Goal: Transaction & Acquisition: Purchase product/service

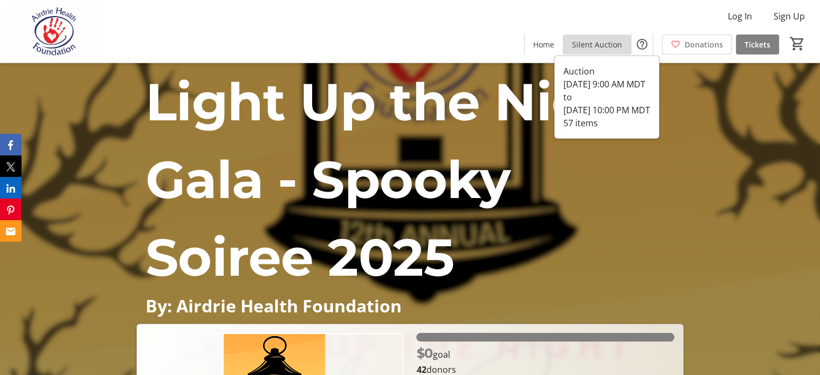
click at [586, 46] on span "Silent Auction" at bounding box center [597, 44] width 50 height 11
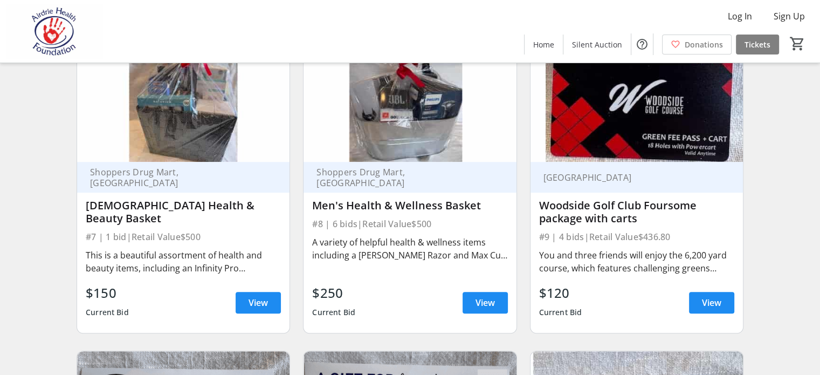
scroll to position [755, 0]
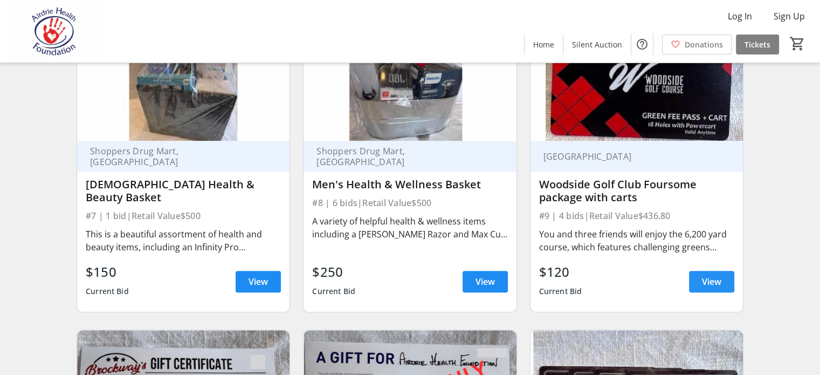
click at [719, 288] on span "View" at bounding box center [711, 281] width 19 height 13
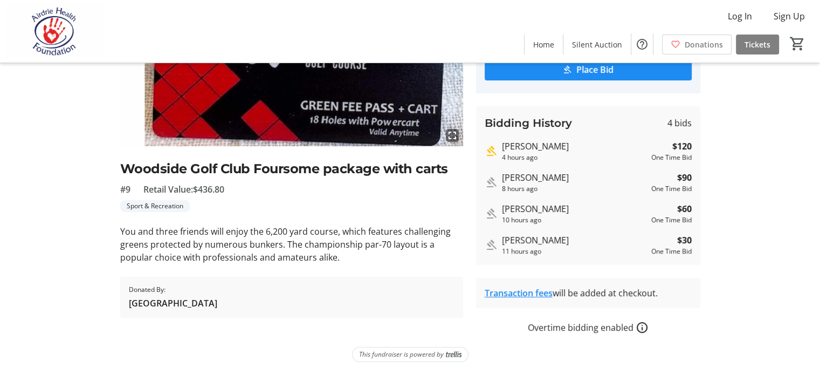
scroll to position [175, 0]
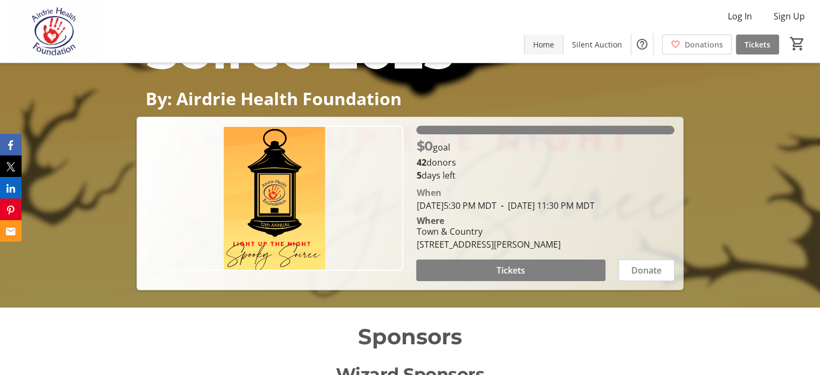
scroll to position [72, 0]
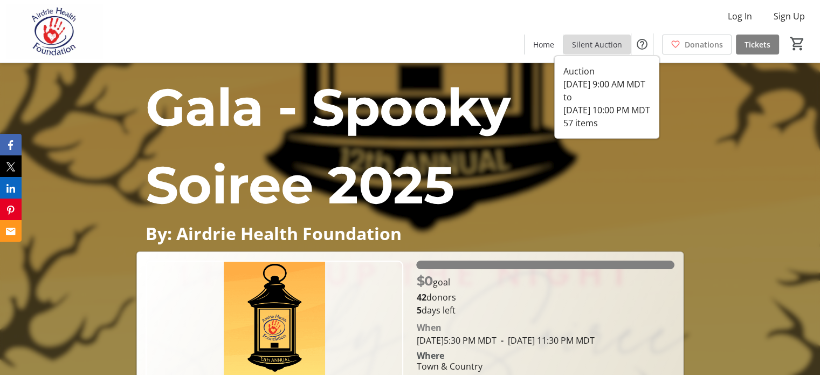
click at [580, 43] on span "Silent Auction" at bounding box center [597, 44] width 50 height 11
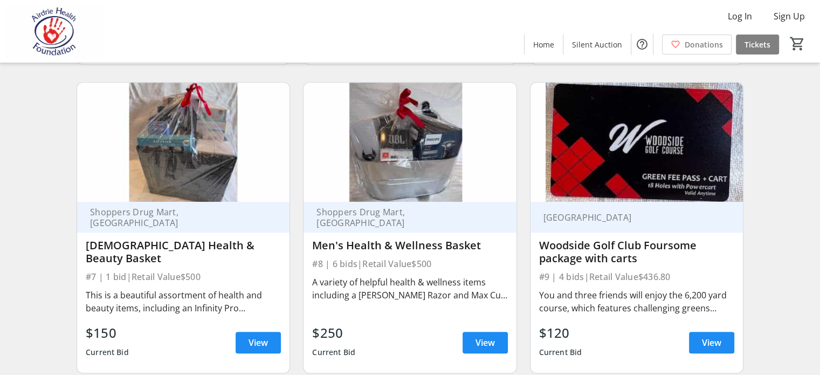
scroll to position [755, 0]
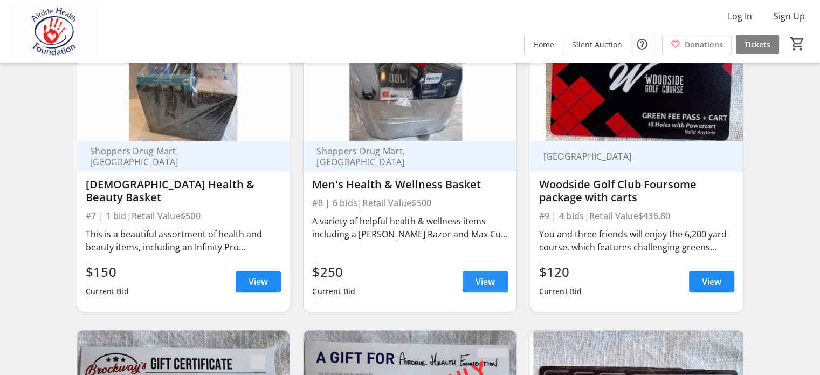
click at [491, 288] on span "View" at bounding box center [485, 281] width 19 height 13
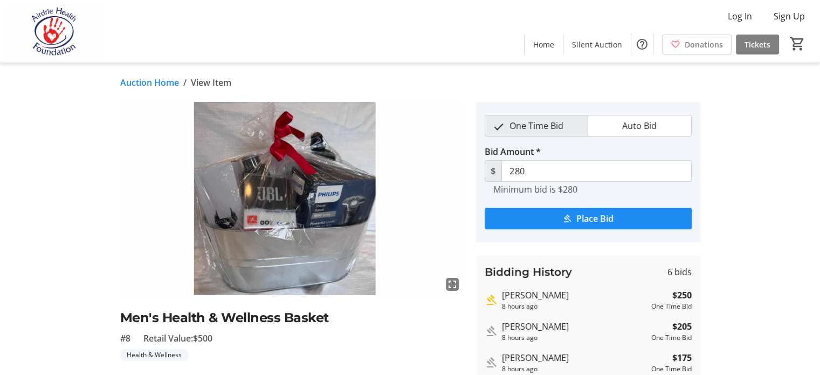
scroll to position [108, 0]
